Goal: Obtain resource: Download file/media

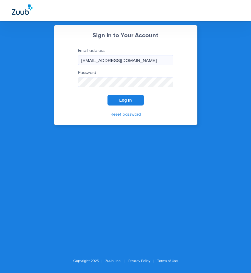
click at [132, 98] on button "Log In" at bounding box center [125, 100] width 36 height 11
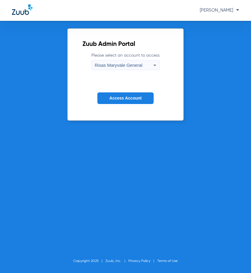
click at [137, 104] on form "Please select an account to access Risas Maryvale General Access Account" at bounding box center [125, 82] width 86 height 60
click at [137, 103] on button "Access Account" at bounding box center [125, 98] width 56 height 12
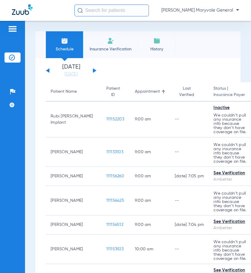
click at [91, 71] on div "[DATE] [DATE] [DATE] [DATE] [DATE] [DATE] [DATE] [DATE] [DATE] [DATE] [DATE] [D…" at bounding box center [71, 70] width 51 height 13
click at [94, 68] on div "[DATE] [DATE] [DATE] [DATE] [DATE] [DATE] [DATE] [DATE] [DATE] [DATE] [DATE] [D…" at bounding box center [71, 70] width 51 height 13
click at [93, 70] on button at bounding box center [95, 70] width 4 height 4
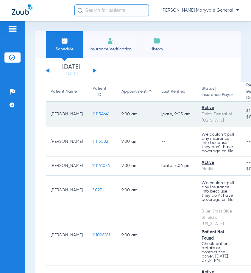
click at [92, 113] on span "111154641" at bounding box center [100, 114] width 17 height 4
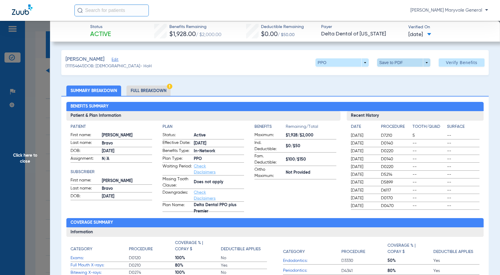
click at [251, 64] on span at bounding box center [404, 62] width 14 height 14
click at [251, 75] on span "Save to PDF" at bounding box center [402, 74] width 24 height 4
click at [251, 63] on span at bounding box center [403, 62] width 53 height 8
click at [251, 84] on div at bounding box center [250, 137] width 500 height 275
click at [251, 62] on span at bounding box center [403, 62] width 53 height 8
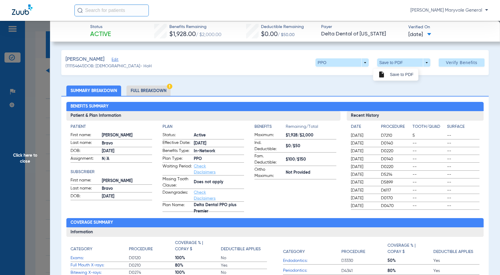
click at [251, 77] on div "insert_drive_file Save to PDF" at bounding box center [423, 74] width 100 height 14
